Goal: Task Accomplishment & Management: Use online tool/utility

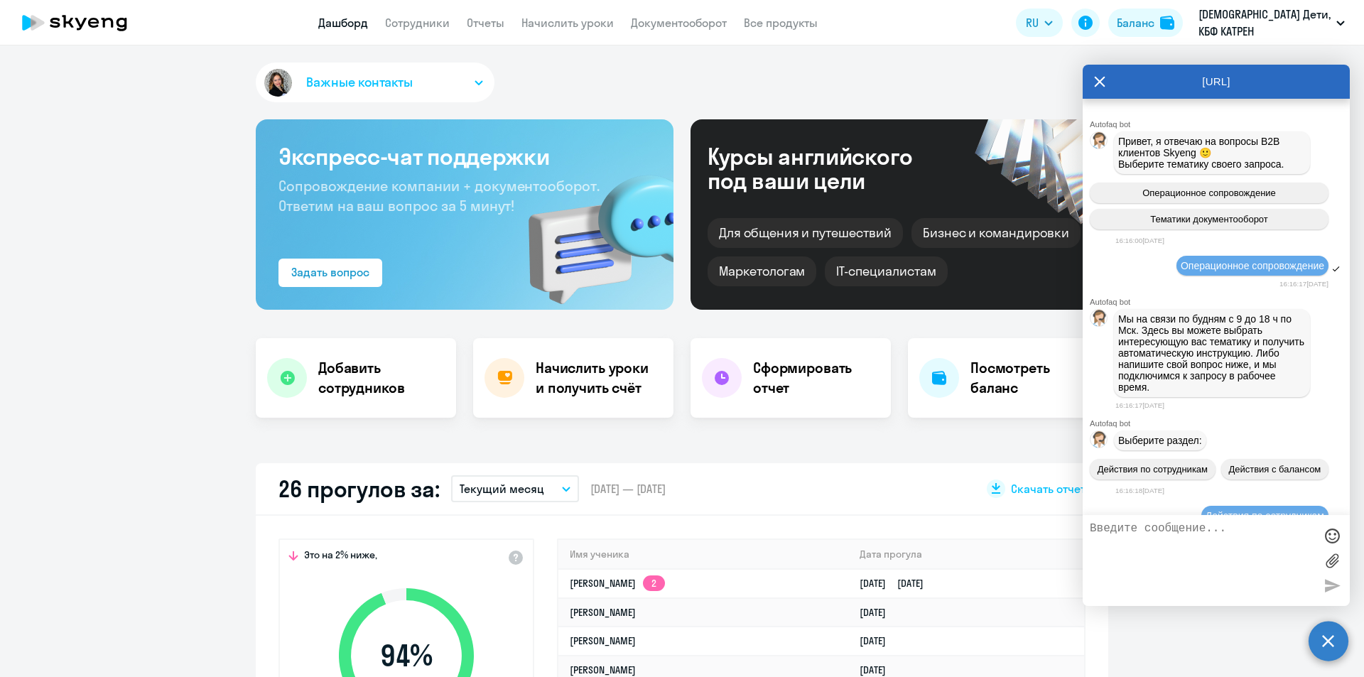
select select "30"
click at [1158, 558] on textarea at bounding box center [1202, 560] width 224 height 77
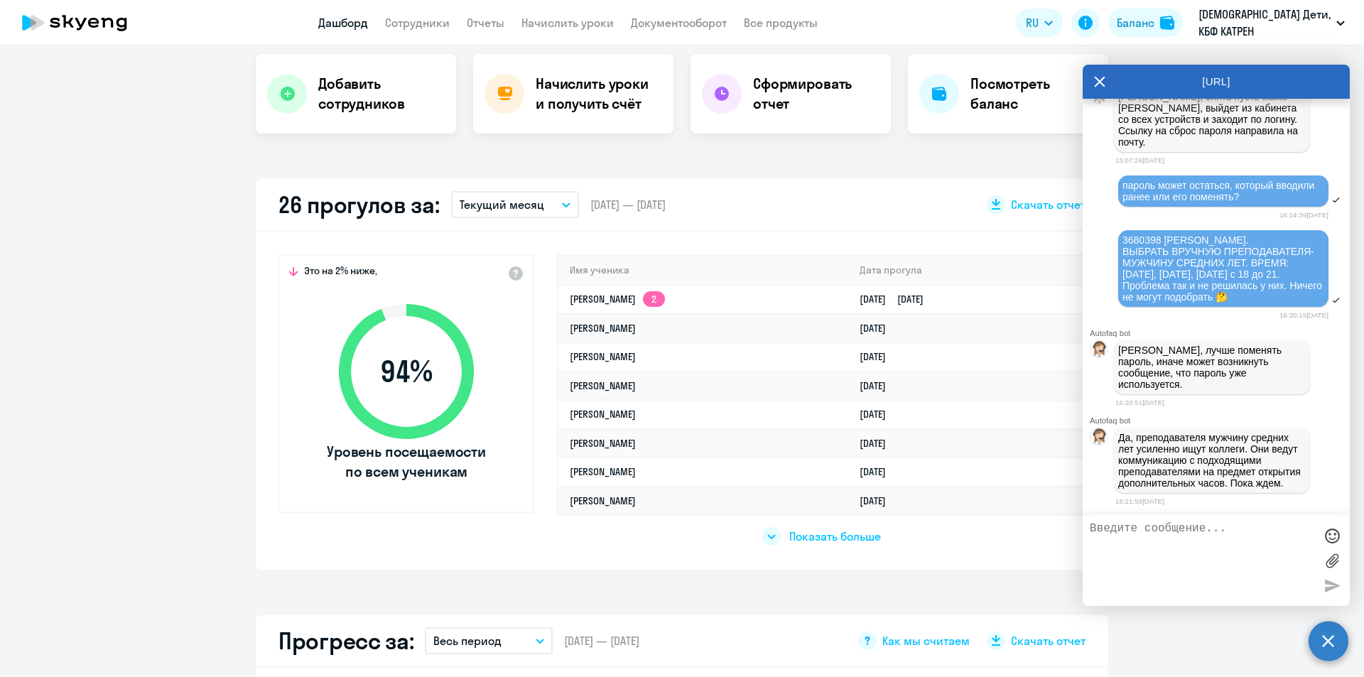
click at [1172, 538] on textarea at bounding box center [1202, 560] width 224 height 77
type textarea "N"
drag, startPoint x: 1123, startPoint y: 334, endPoint x: 1246, endPoint y: 360, distance: 125.7
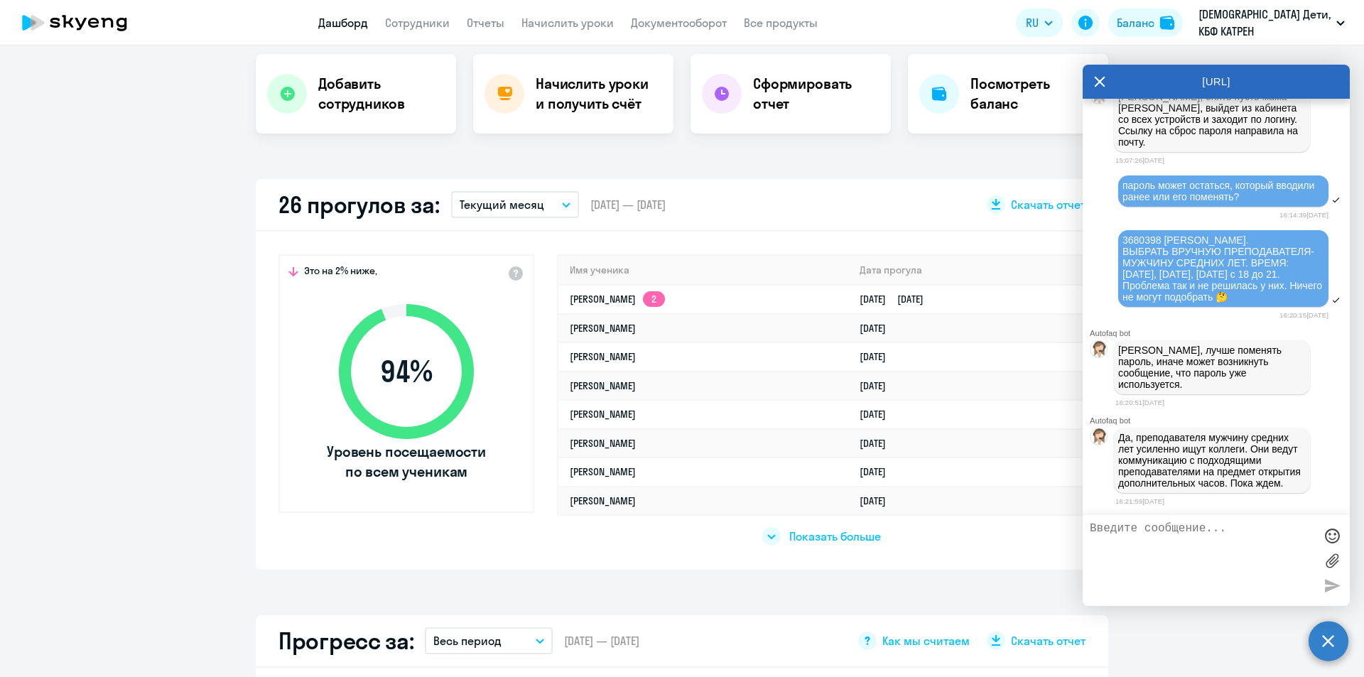
copy span "42339311 [PERSON_NAME] 42339371 [PERSON_NAME] 42374696 [PERSON_NAME]"
click at [1140, 533] on textarea at bounding box center [1202, 560] width 224 height 77
paste textarea "42339311 [PERSON_NAME] 42339371 [PERSON_NAME] 42374696 [PERSON_NAME]"
click at [1248, 553] on textarea "42339311 [PERSON_NAME] 42339371 [PERSON_NAME] 42374696 [PERSON_NAME]" at bounding box center [1202, 560] width 224 height 77
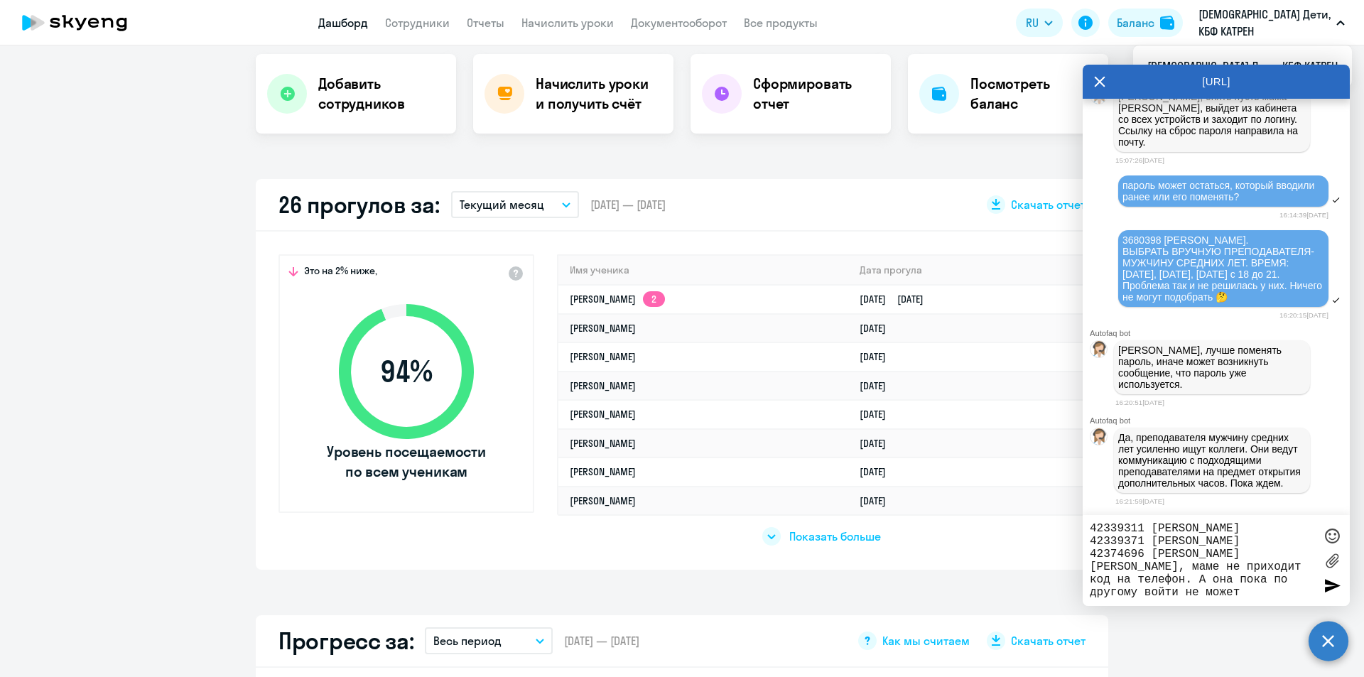
click at [1208, 594] on textarea "42339311 [PERSON_NAME] 42339371 [PERSON_NAME] 42374696 [PERSON_NAME] [PERSON_NA…" at bounding box center [1202, 560] width 224 height 77
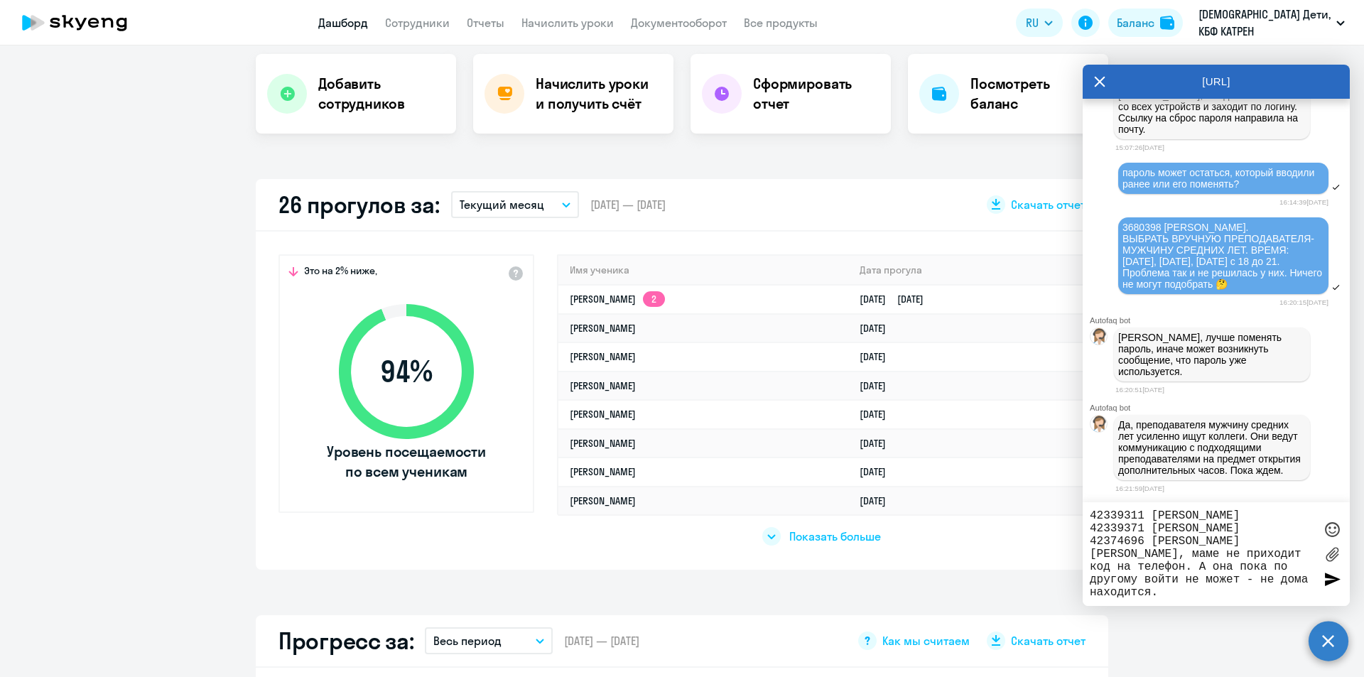
click at [1207, 592] on textarea "42339311 [PERSON_NAME] 42339371 [PERSON_NAME] 42374696 [PERSON_NAME] [PERSON_NA…" at bounding box center [1202, 554] width 224 height 90
click at [1295, 569] on textarea "42339311 [PERSON_NAME] 42339371 [PERSON_NAME] 42374696 [PERSON_NAME] [PERSON_NA…" at bounding box center [1202, 554] width 224 height 90
drag, startPoint x: 1164, startPoint y: 568, endPoint x: 1183, endPoint y: 570, distance: 19.4
click at [1183, 570] on textarea "42339311 [PERSON_NAME] 42339371 [PERSON_NAME] 42374696 [PERSON_NAME] [PERSON_NA…" at bounding box center [1202, 554] width 224 height 90
click at [1215, 595] on textarea "42339311 [PERSON_NAME] 42339371 [PERSON_NAME] 42374696 [PERSON_NAME] [PERSON_NA…" at bounding box center [1202, 554] width 224 height 90
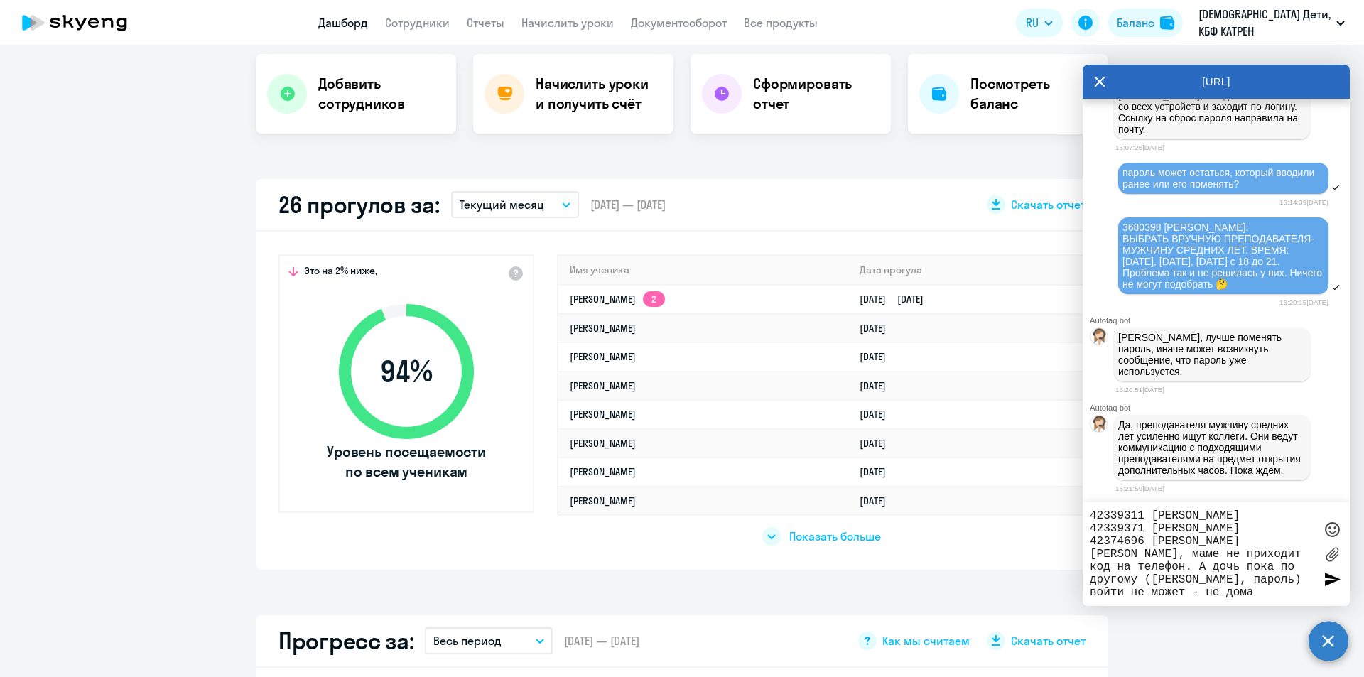
click at [1295, 579] on textarea "42339311 [PERSON_NAME] 42339371 [PERSON_NAME] 42374696 [PERSON_NAME] [PERSON_NA…" at bounding box center [1202, 554] width 224 height 90
click at [1089, 592] on div "42339311 [PERSON_NAME] 42339371 [PERSON_NAME] 42374696 [PERSON_NAME] [PERSON_NA…" at bounding box center [1216, 554] width 267 height 104
click at [1093, 593] on textarea "42339311 [PERSON_NAME] 42339371 [PERSON_NAME] 42374696 [PERSON_NAME] [PERSON_NA…" at bounding box center [1202, 554] width 224 height 90
click at [1282, 600] on div "42339311 [PERSON_NAME] 42339371 [PERSON_NAME] 42374696 [PERSON_NAME] [PERSON_NA…" at bounding box center [1216, 554] width 267 height 104
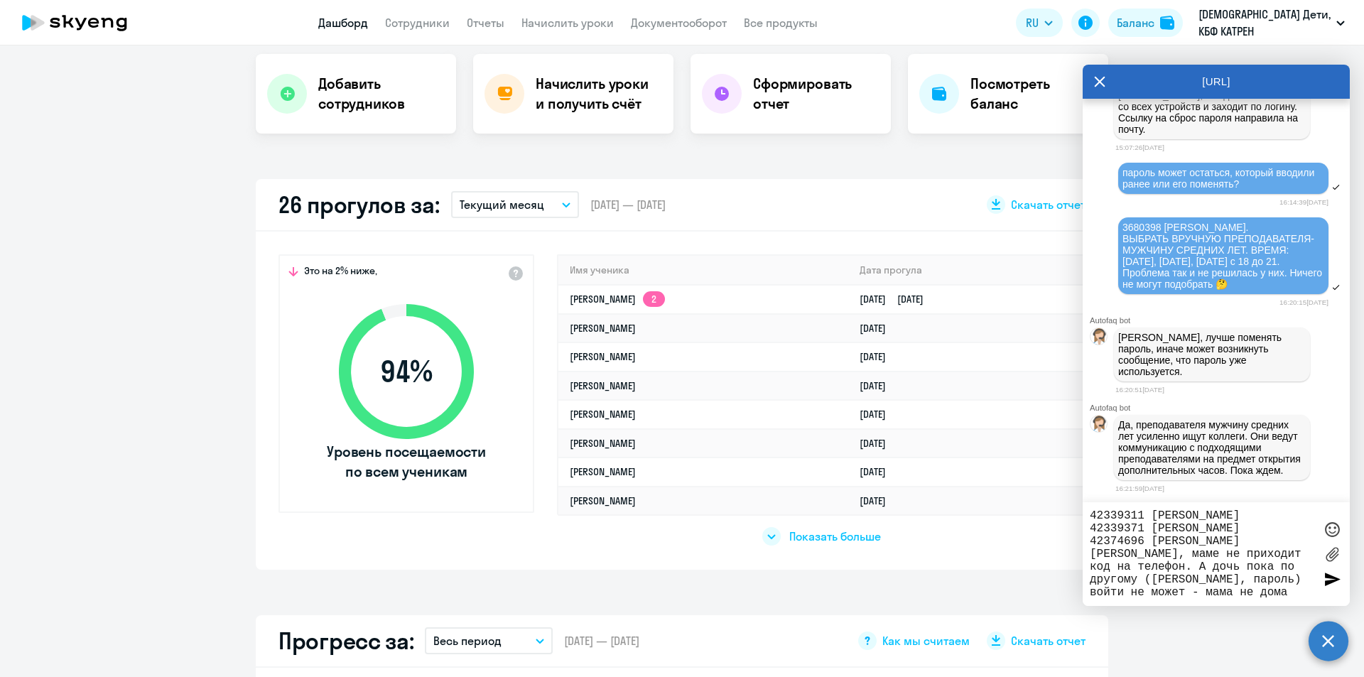
click at [1268, 592] on textarea "42339311 [PERSON_NAME] 42339371 [PERSON_NAME] 42374696 [PERSON_NAME] [PERSON_NA…" at bounding box center [1202, 554] width 224 height 90
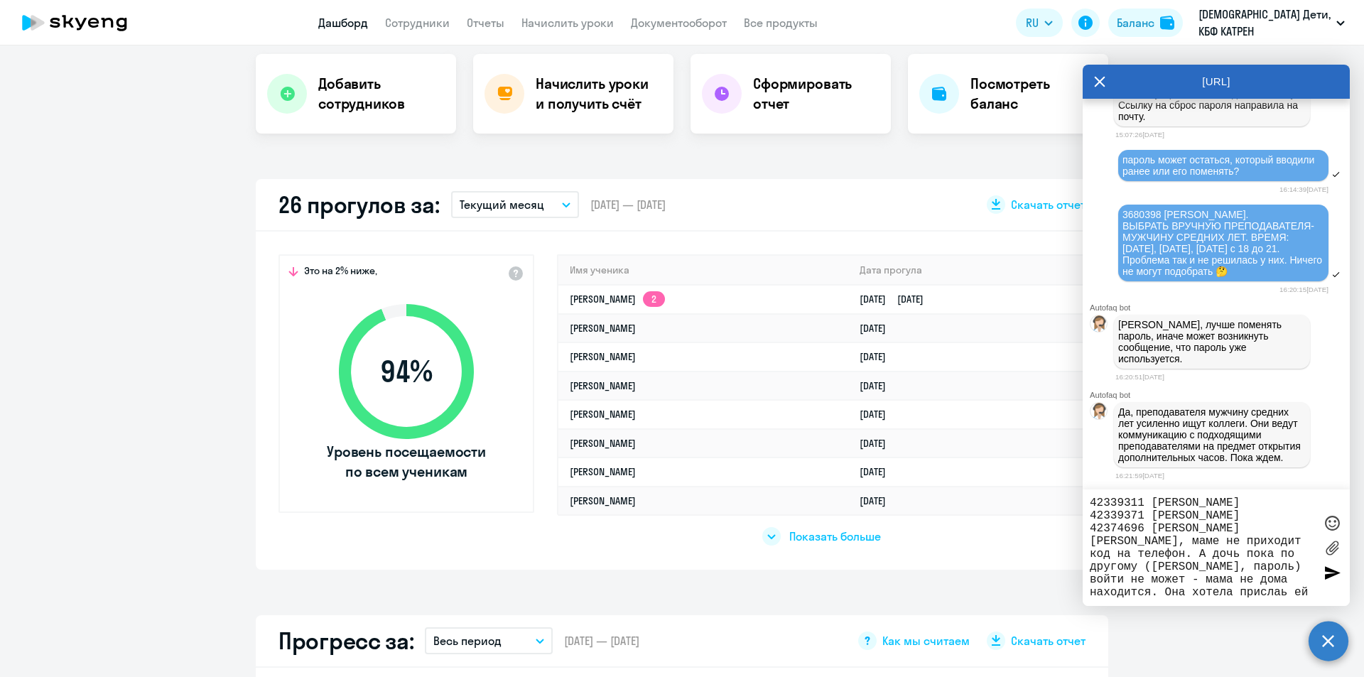
click at [1183, 593] on textarea "42339311 [PERSON_NAME] 42339371 [PERSON_NAME] 42374696 [PERSON_NAME] [PERSON_NA…" at bounding box center [1202, 548] width 224 height 102
click at [1242, 596] on textarea "42339311 [PERSON_NAME] 42339371 [PERSON_NAME] 42374696 [PERSON_NAME] [PERSON_NA…" at bounding box center [1202, 548] width 224 height 102
click at [1152, 552] on textarea "42339311 [PERSON_NAME] 42339371 [PERSON_NAME] 42374696 [PERSON_NAME] [PERSON_NA…" at bounding box center [1202, 548] width 224 height 102
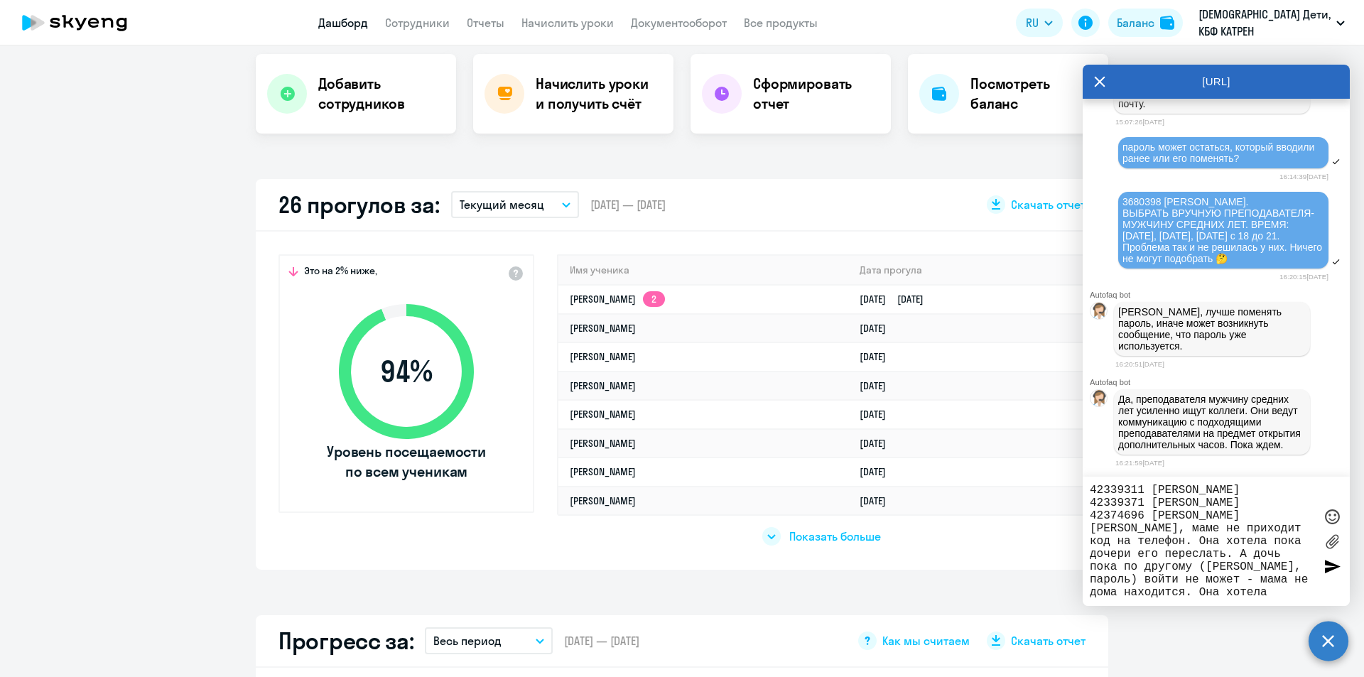
click at [1220, 561] on textarea "42339311 [PERSON_NAME] 42339371 [PERSON_NAME] 42374696 [PERSON_NAME] [PERSON_NA…" at bounding box center [1202, 541] width 224 height 115
drag, startPoint x: 1193, startPoint y: 556, endPoint x: 1211, endPoint y: 559, distance: 18.8
click at [1211, 559] on textarea "42339311 [PERSON_NAME] 42339371 [PERSON_NAME] 42374696 [PERSON_NAME] [PERSON_NA…" at bounding box center [1202, 541] width 224 height 115
drag, startPoint x: 1191, startPoint y: 553, endPoint x: 1234, endPoint y: 552, distance: 42.6
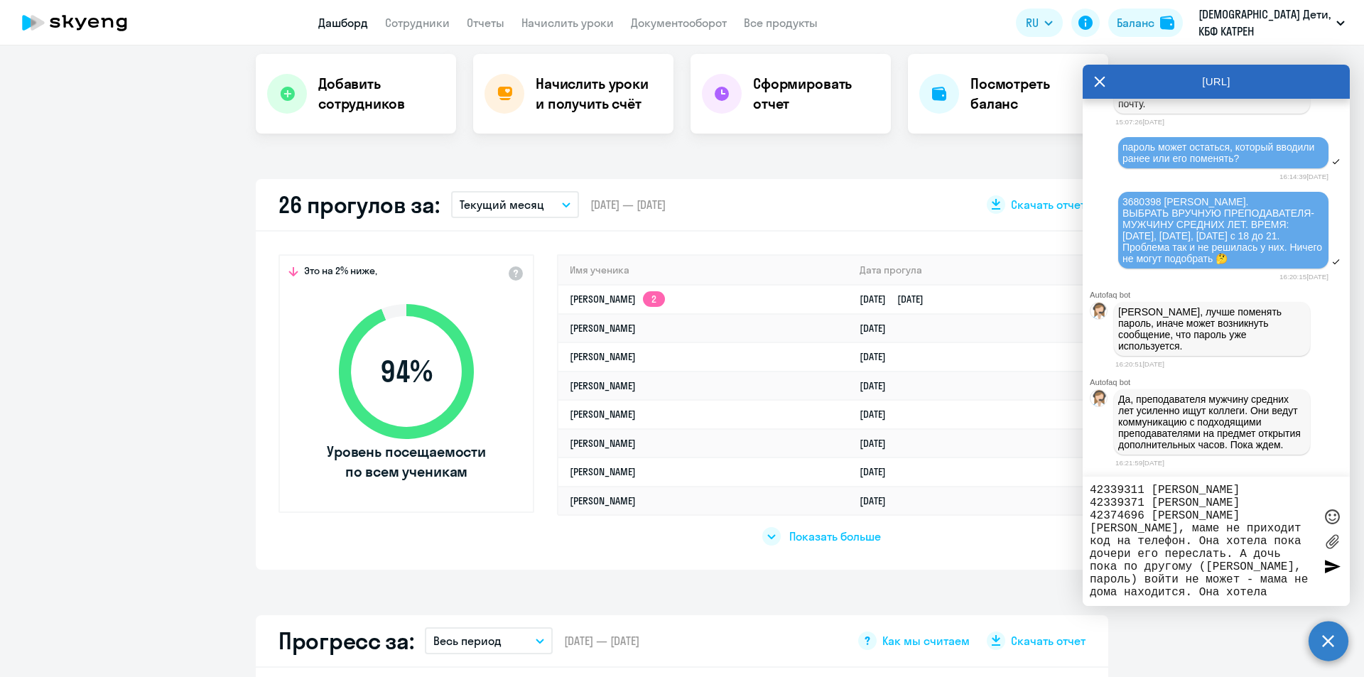
click at [1234, 552] on textarea "42339311 [PERSON_NAME] 42339371 [PERSON_NAME] 42374696 [PERSON_NAME] [PERSON_NA…" at bounding box center [1202, 541] width 224 height 115
drag, startPoint x: 1293, startPoint y: 568, endPoint x: 1275, endPoint y: 563, distance: 18.4
click at [1275, 563] on textarea "42339311 [PERSON_NAME] 42339371 [PERSON_NAME] 42374696 [PERSON_NAME] [PERSON_NA…" at bounding box center [1202, 541] width 224 height 115
click at [1258, 578] on textarea "42339311 [PERSON_NAME] 42339371 [PERSON_NAME] 42374696 [PERSON_NAME] [PERSON_NA…" at bounding box center [1202, 541] width 224 height 115
click at [1283, 595] on textarea "42339311 [PERSON_NAME] 42339371 [PERSON_NAME] 42374696 [PERSON_NAME] [PERSON_NA…" at bounding box center [1202, 541] width 224 height 115
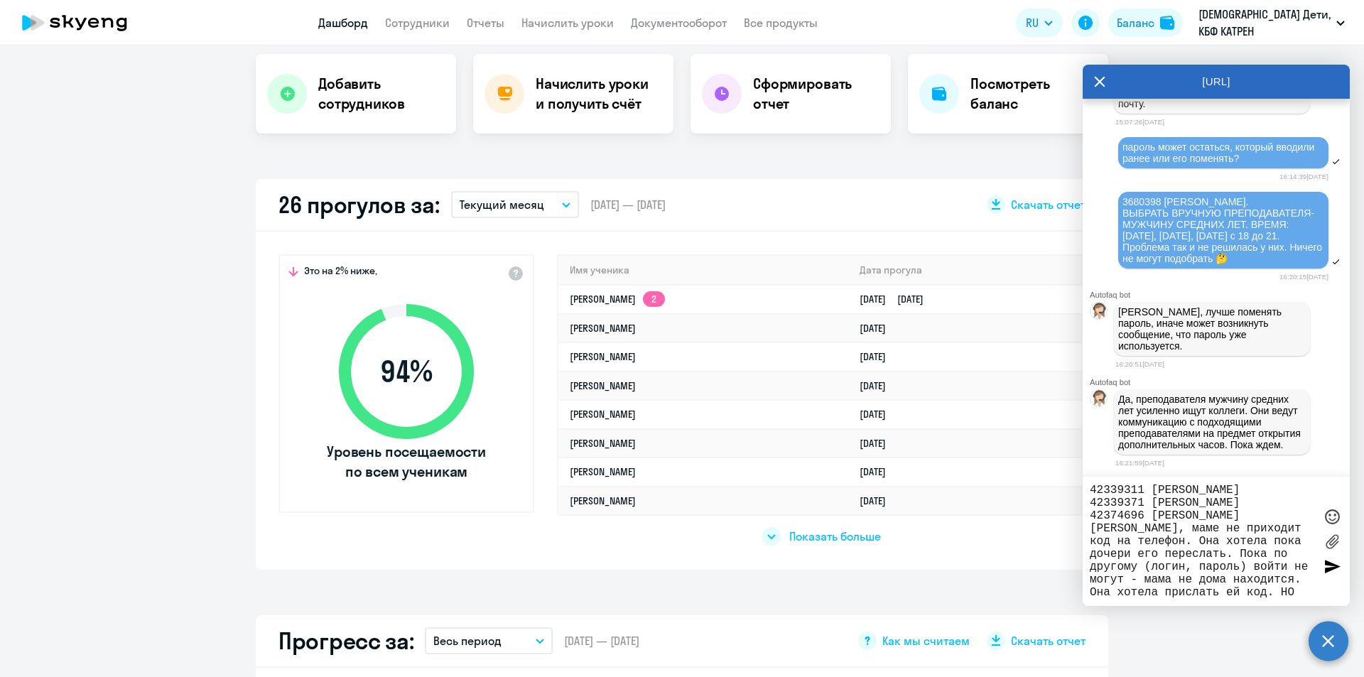
drag, startPoint x: 1283, startPoint y: 595, endPoint x: 1268, endPoint y: 577, distance: 23.2
click at [1268, 577] on textarea "42339311 [PERSON_NAME] 42339371 [PERSON_NAME] 42374696 [PERSON_NAME] [PERSON_NA…" at bounding box center [1202, 541] width 224 height 115
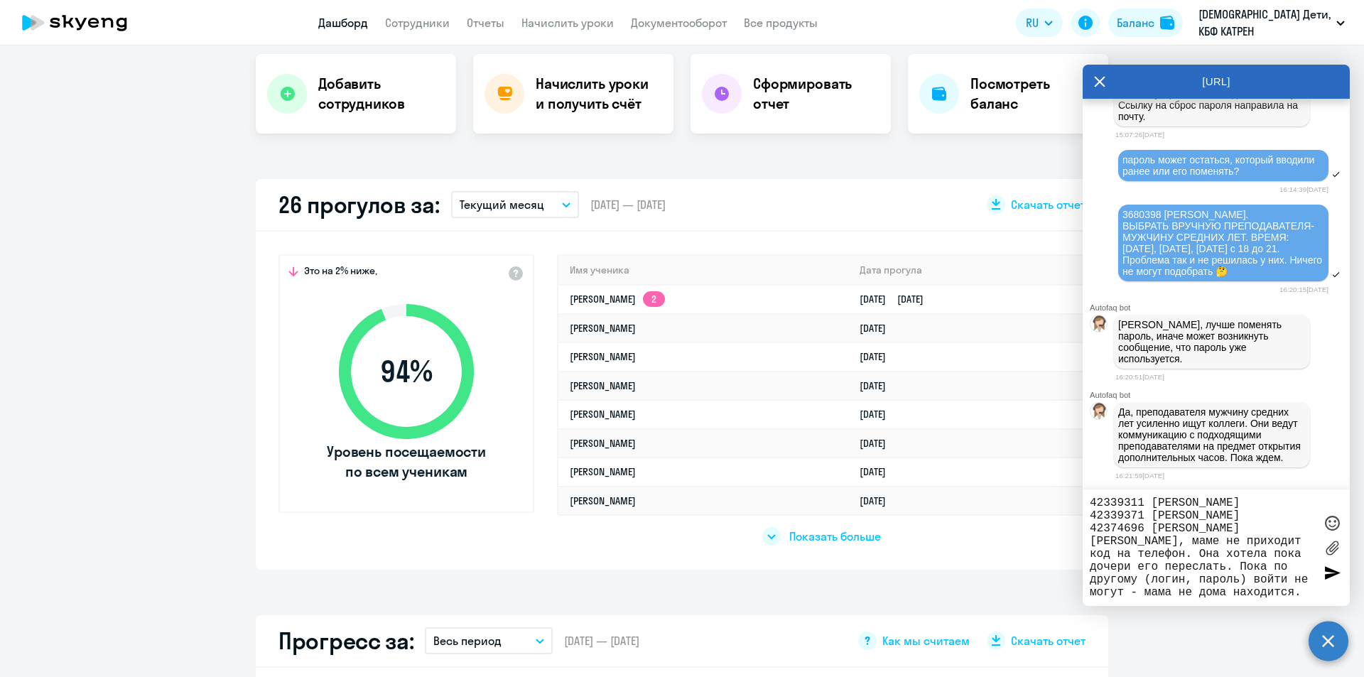
drag, startPoint x: 1131, startPoint y: 543, endPoint x: 1087, endPoint y: 541, distance: 44.1
click at [1087, 541] on div "42339311 [PERSON_NAME] 42339371 [PERSON_NAME] 42374696 [PERSON_NAME] [PERSON_NA…" at bounding box center [1216, 547] width 267 height 117
click at [1138, 536] on textarea "42339311 [PERSON_NAME] 42339371 [PERSON_NAME] 42374696 [PERSON_NAME] [PERSON_NA…" at bounding box center [1202, 548] width 224 height 102
drag, startPoint x: 1138, startPoint y: 538, endPoint x: 1091, endPoint y: 541, distance: 47.0
click at [1091, 541] on textarea "42339311 [PERSON_NAME] 42339371 [PERSON_NAME] 42374696 [PERSON_NAME] [PERSON_NA…" at bounding box center [1202, 548] width 224 height 102
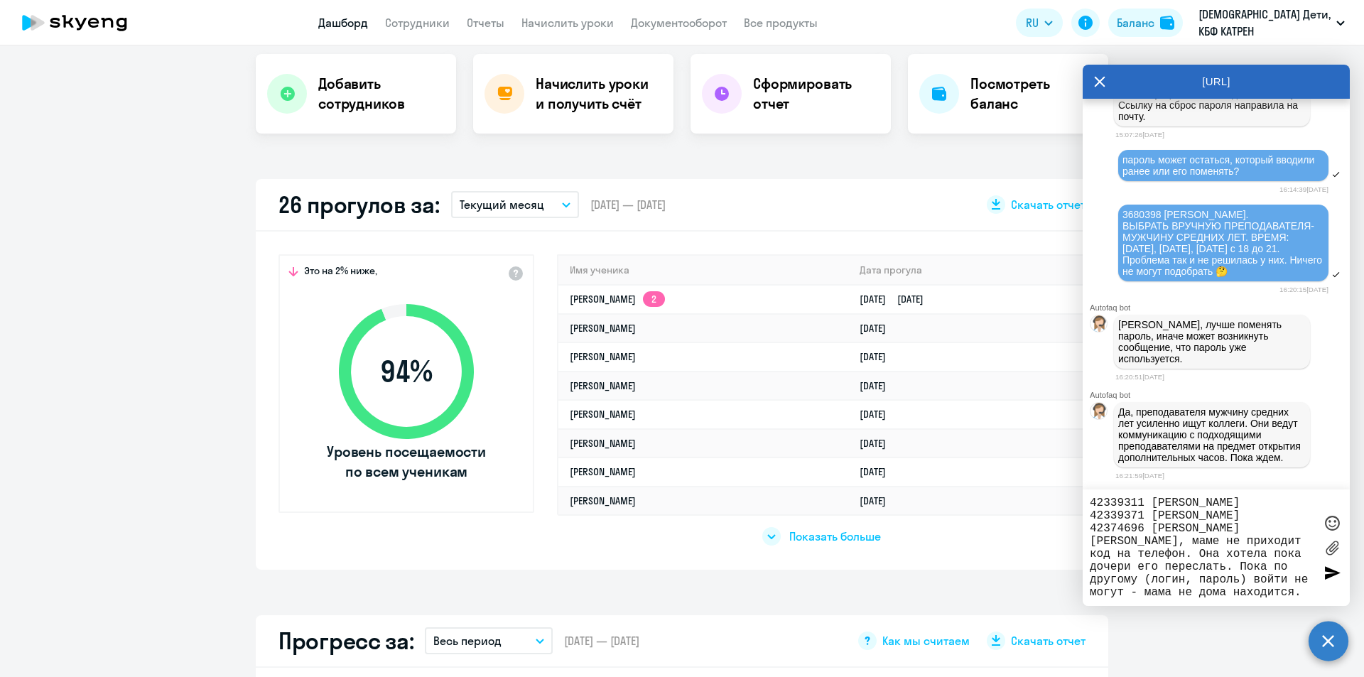
click at [1091, 541] on textarea "42339311 [PERSON_NAME] 42339371 [PERSON_NAME] 42374696 [PERSON_NAME] [PERSON_NA…" at bounding box center [1202, 548] width 224 height 102
click at [1135, 538] on textarea "42339311 [PERSON_NAME] 42339371 [PERSON_NAME] 42374696 [PERSON_NAME] [PERSON_NA…" at bounding box center [1202, 548] width 224 height 102
type textarea "42339311 [PERSON_NAME] 42339371 [PERSON_NAME] 42374696 [PERSON_NAME] не приходи…"
click at [1325, 578] on div at bounding box center [1331, 572] width 21 height 21
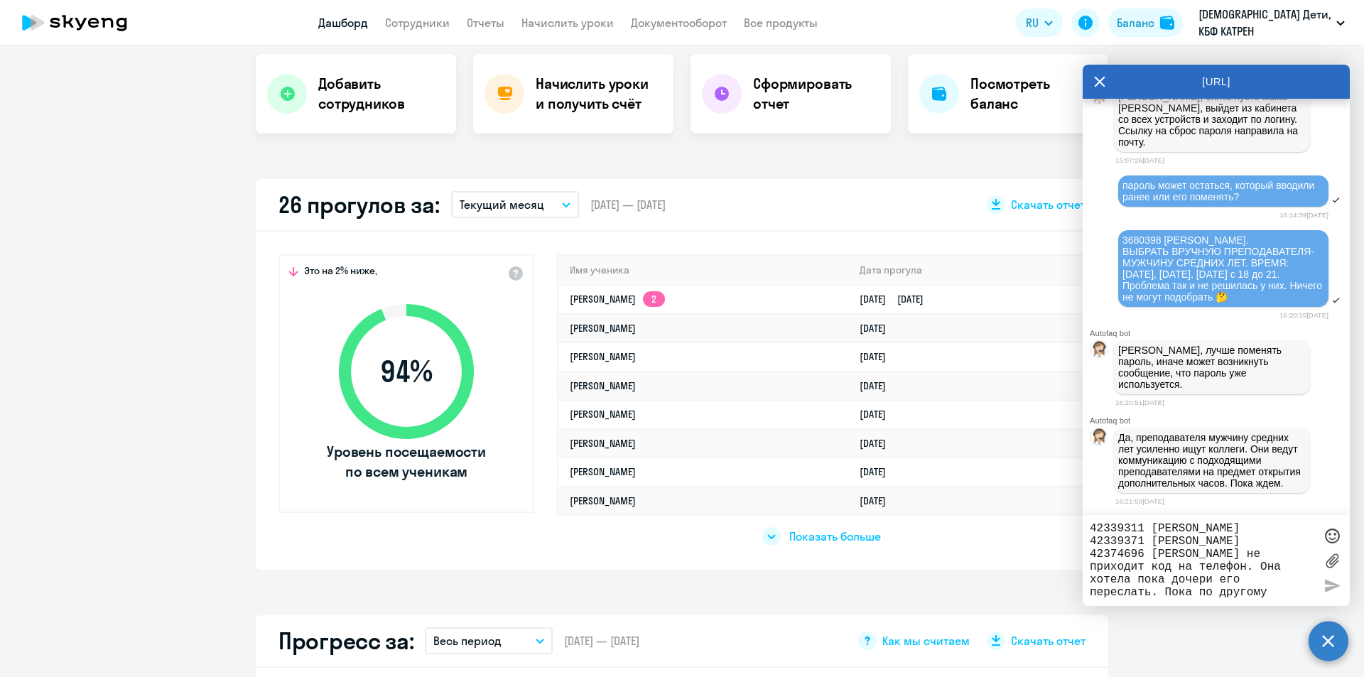
drag, startPoint x: 1227, startPoint y: 588, endPoint x: 1195, endPoint y: 550, distance: 49.9
click at [1225, 588] on textarea "42339311 [PERSON_NAME] 42339371 [PERSON_NAME] 42374696 [PERSON_NAME] не приходи…" at bounding box center [1202, 560] width 224 height 77
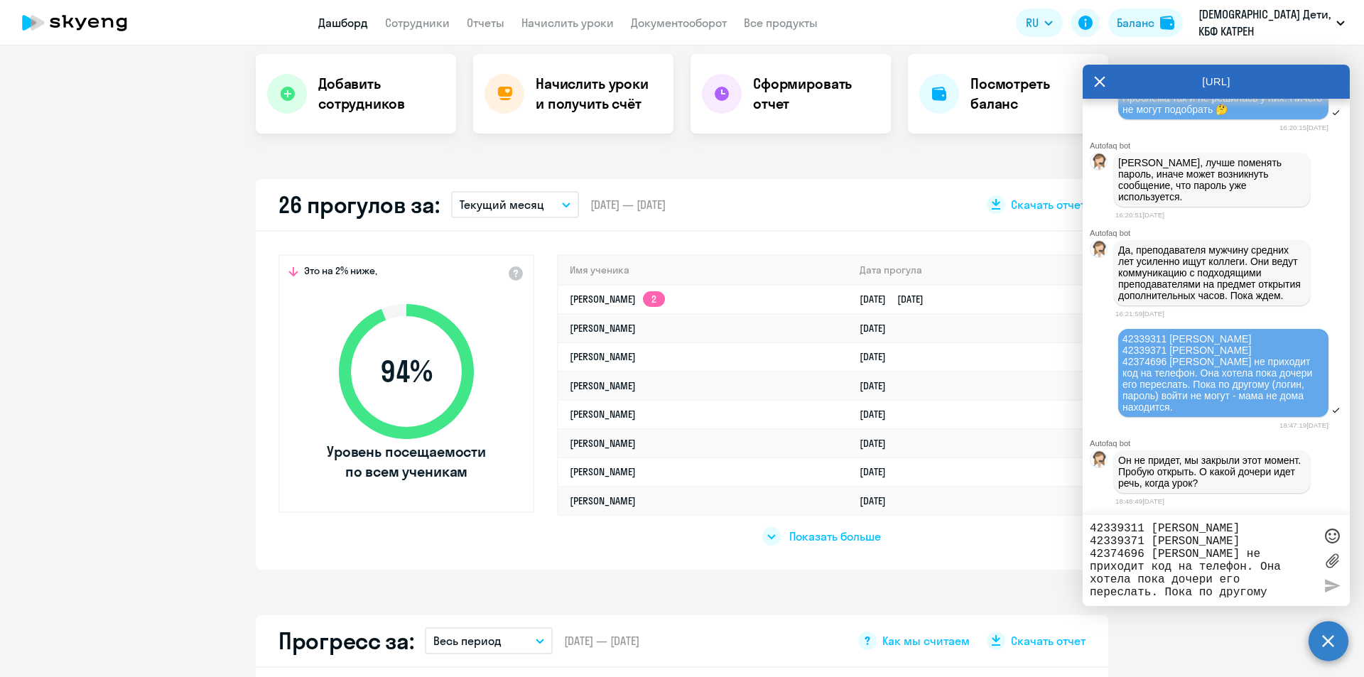
scroll to position [30796, 0]
click at [1172, 542] on textarea "42339311 [PERSON_NAME] 42339371 [PERSON_NAME] 42374696 [PERSON_NAME] не приходи…" at bounding box center [1202, 560] width 224 height 77
click at [1175, 537] on textarea "42339311 [PERSON_NAME] 42339371 [PERSON_NAME] 42374696 [PERSON_NAME] не приходи…" at bounding box center [1202, 560] width 224 height 77
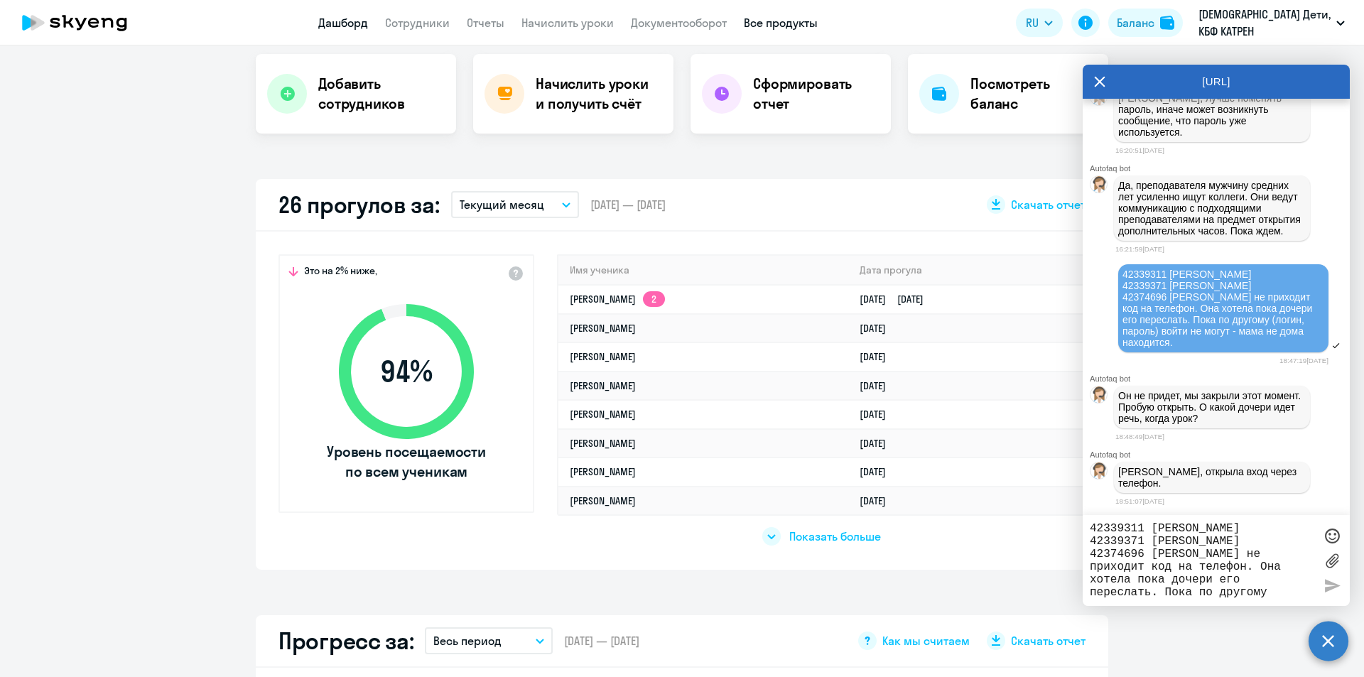
scroll to position [30861, 0]
